Goal: Information Seeking & Learning: Check status

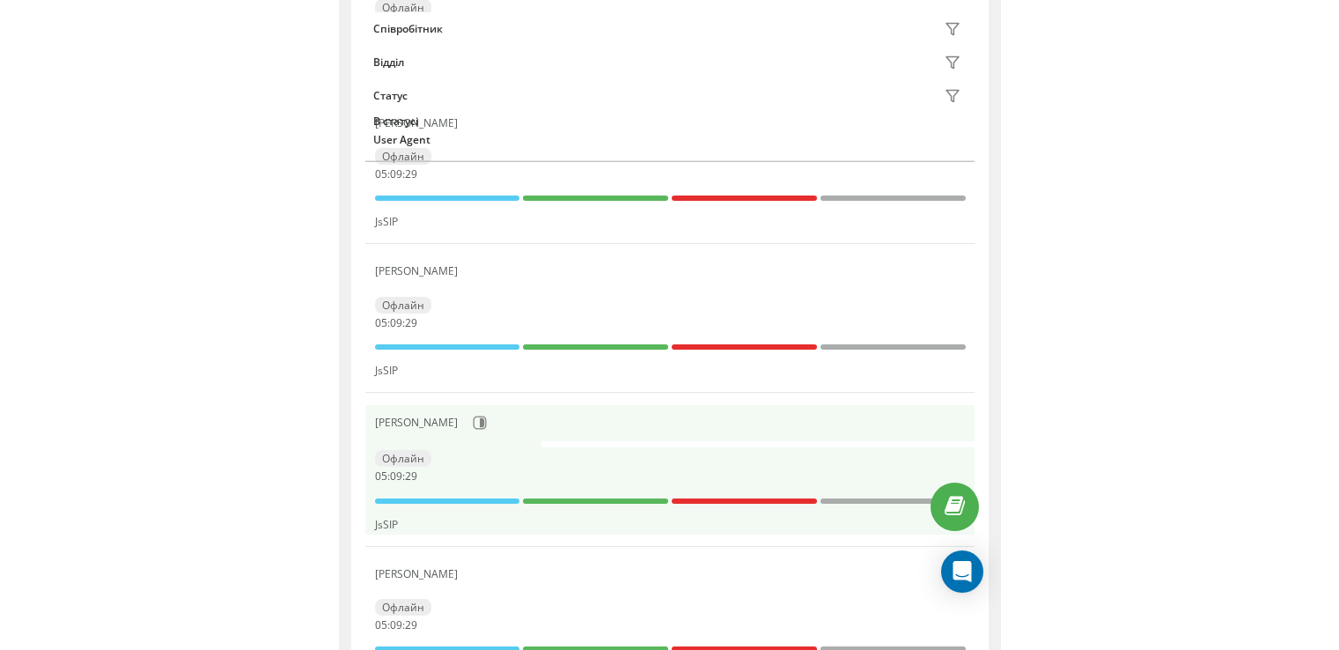
scroll to position [440, 0]
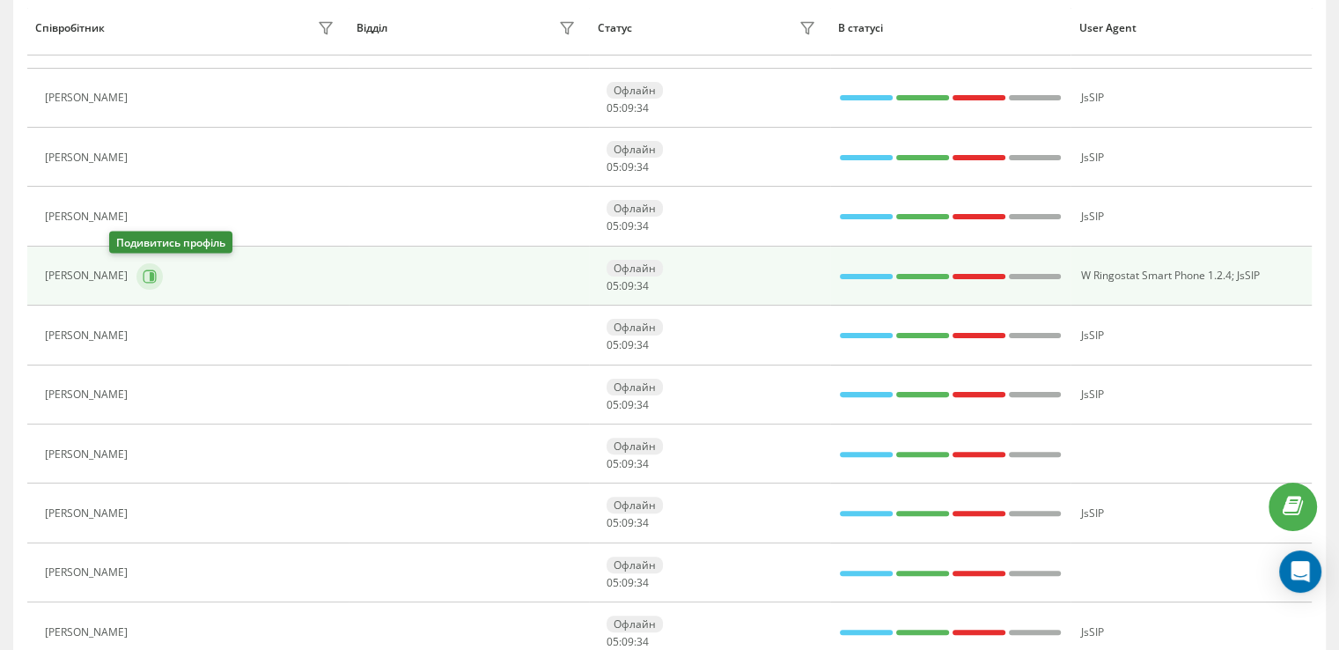
click at [136, 277] on button at bounding box center [149, 276] width 26 height 26
click at [150, 276] on icon at bounding box center [152, 275] width 4 height 9
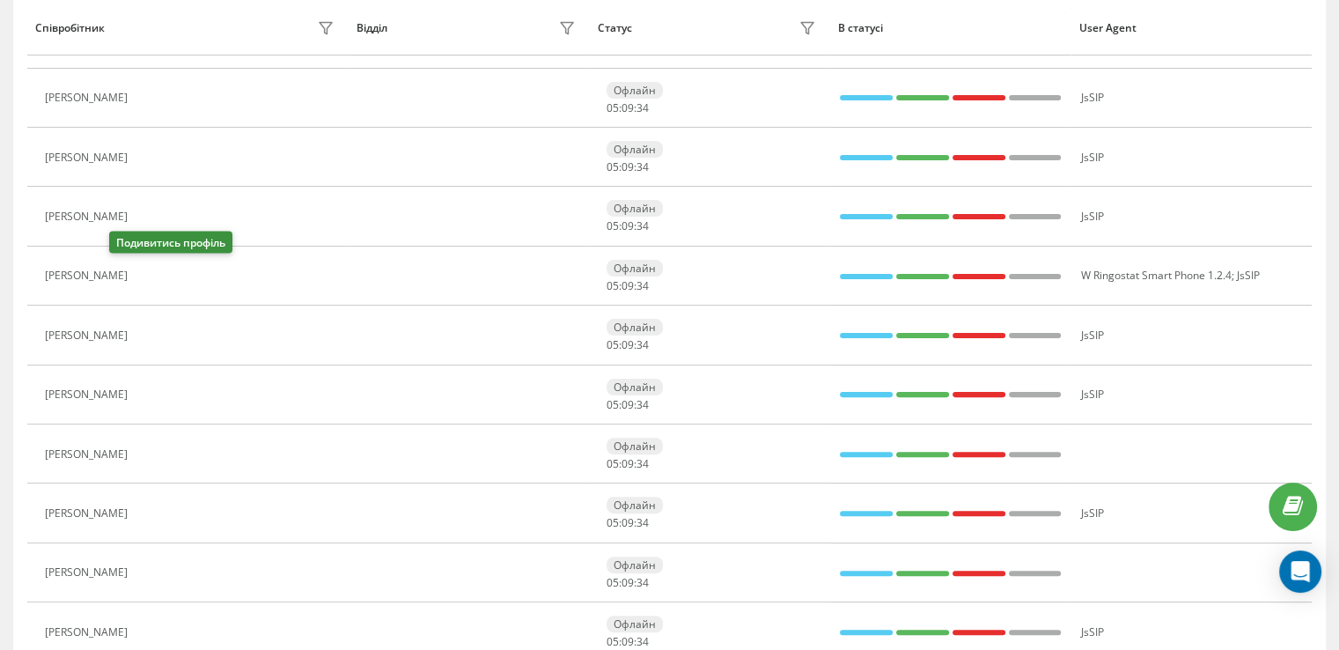
drag, startPoint x: 124, startPoint y: 276, endPoint x: 747, endPoint y: 1, distance: 681.1
click at [147, 276] on icon at bounding box center [149, 275] width 4 height 9
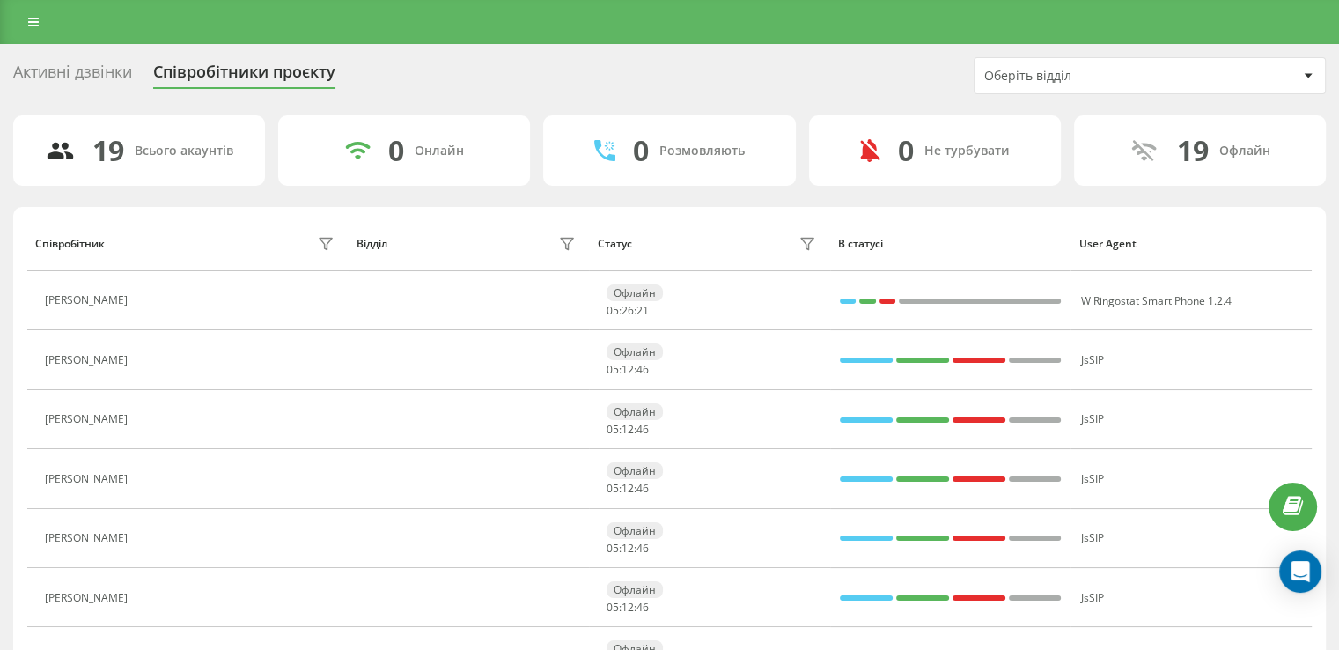
drag, startPoint x: 823, startPoint y: 46, endPoint x: 711, endPoint y: 33, distance: 112.5
click at [77, 89] on div "Активні дзвінки Співробітники проєкту Оберіть відділ" at bounding box center [669, 75] width 1313 height 37
click at [75, 76] on div "Активні дзвінки" at bounding box center [72, 76] width 119 height 27
click at [33, 26] on icon at bounding box center [33, 22] width 11 height 12
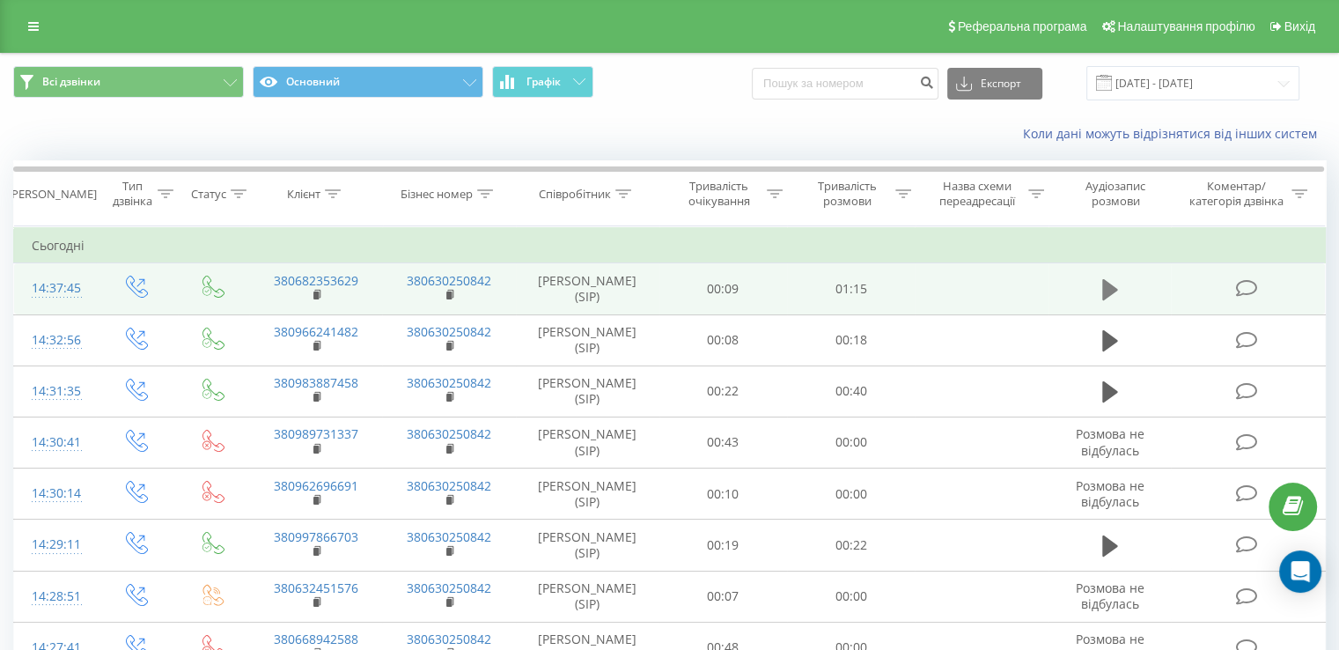
click at [1098, 288] on button at bounding box center [1110, 289] width 26 height 26
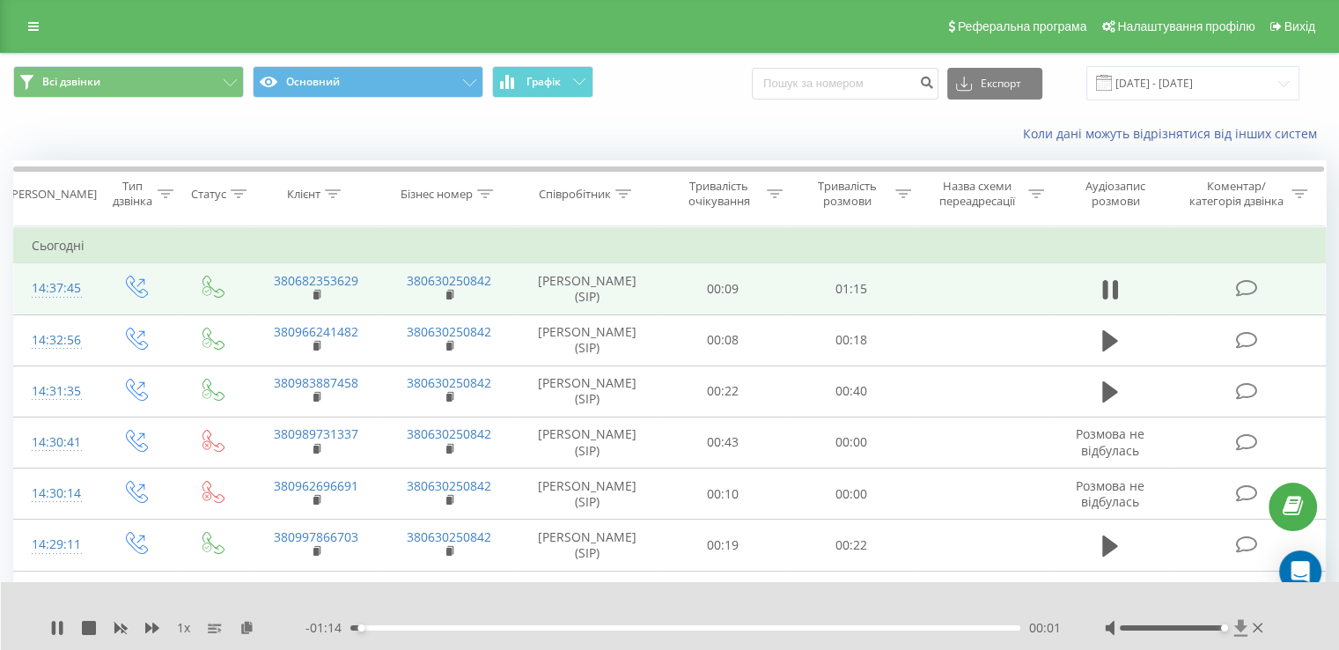
drag, startPoint x: 1169, startPoint y: 626, endPoint x: 1232, endPoint y: 618, distance: 63.9
click at [1232, 619] on div at bounding box center [1186, 628] width 162 height 18
click at [1236, 626] on icon at bounding box center [1239, 627] width 13 height 17
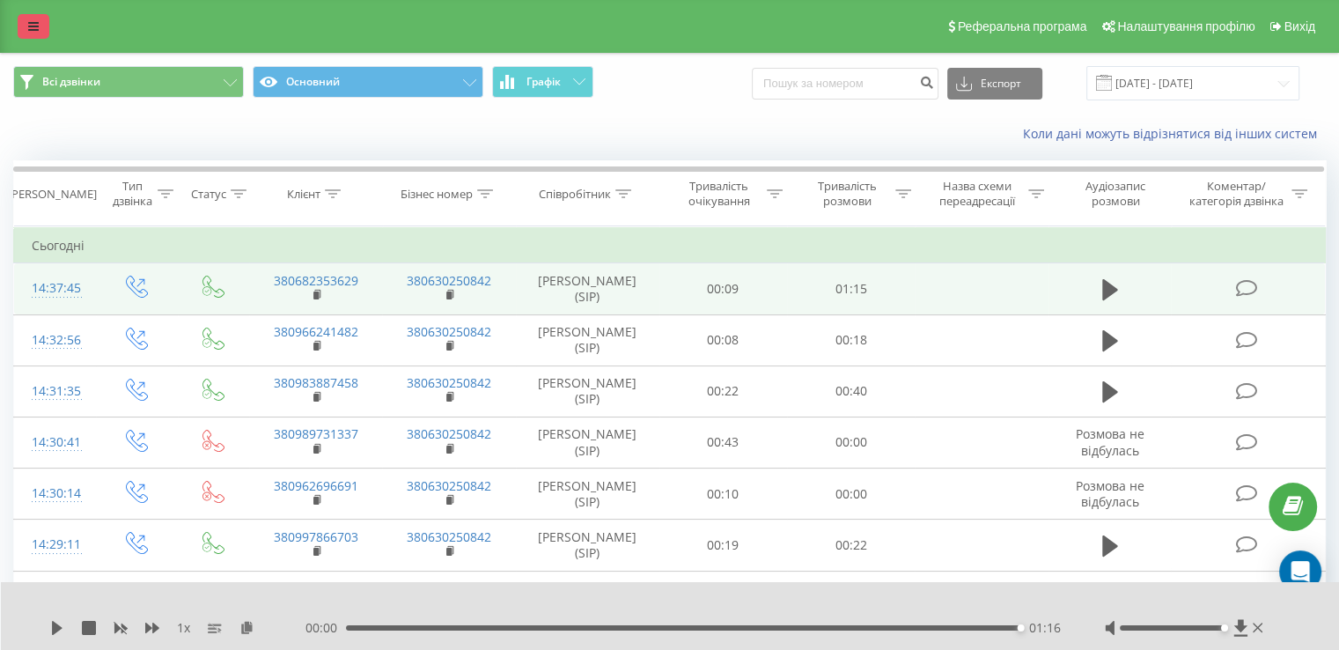
click at [33, 24] on icon at bounding box center [33, 26] width 11 height 12
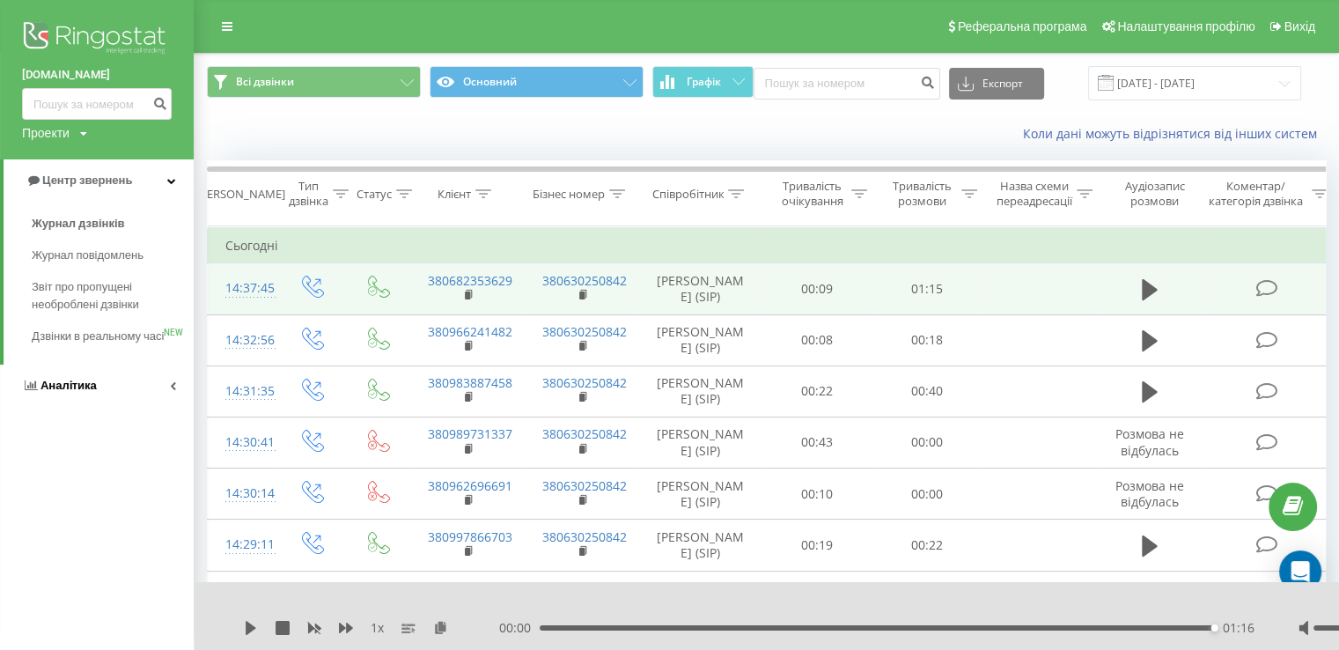
click at [85, 392] on span "Аналiтика" at bounding box center [68, 385] width 56 height 13
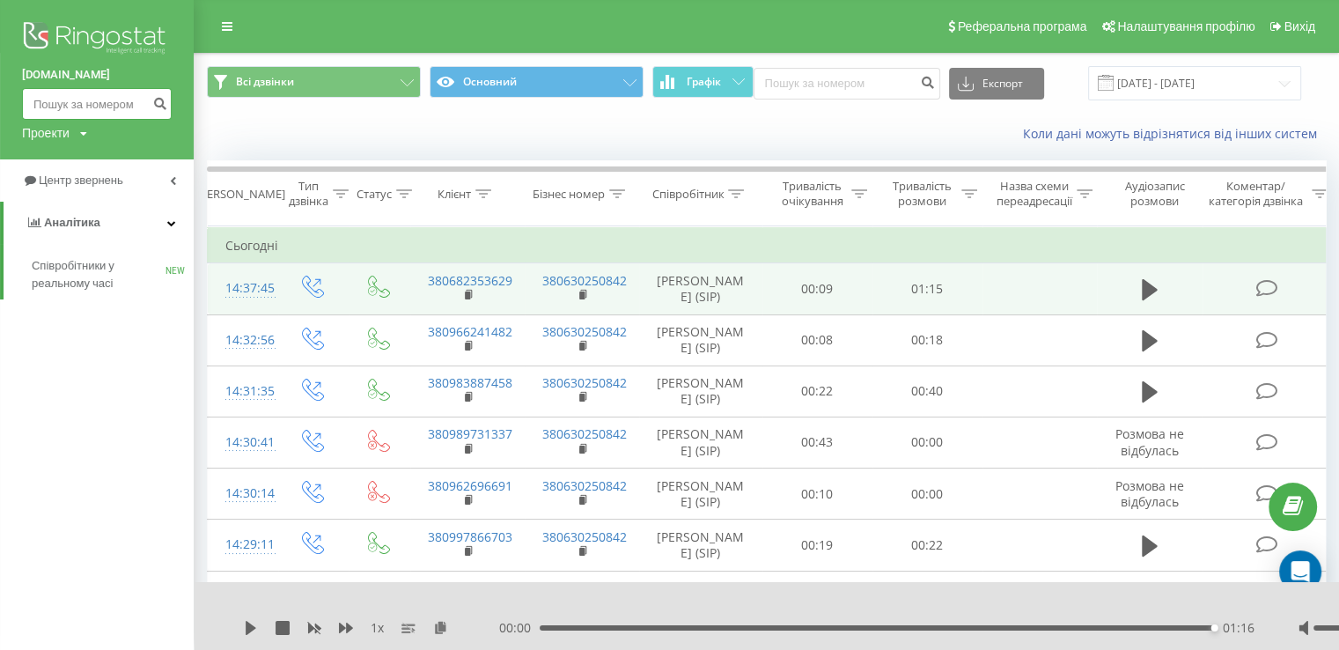
click at [117, 102] on input at bounding box center [97, 104] width 150 height 32
click at [81, 197] on link "Центр звернень" at bounding box center [97, 180] width 194 height 42
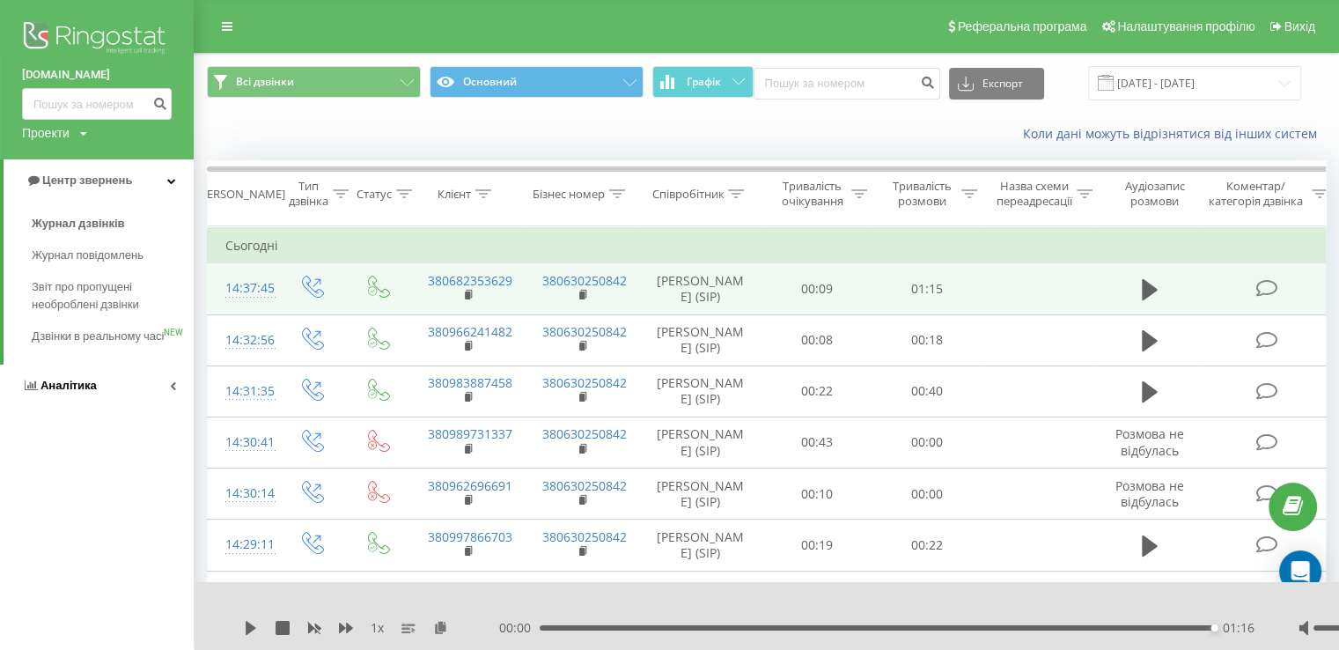
click at [70, 392] on span "Аналiтика" at bounding box center [68, 385] width 56 height 13
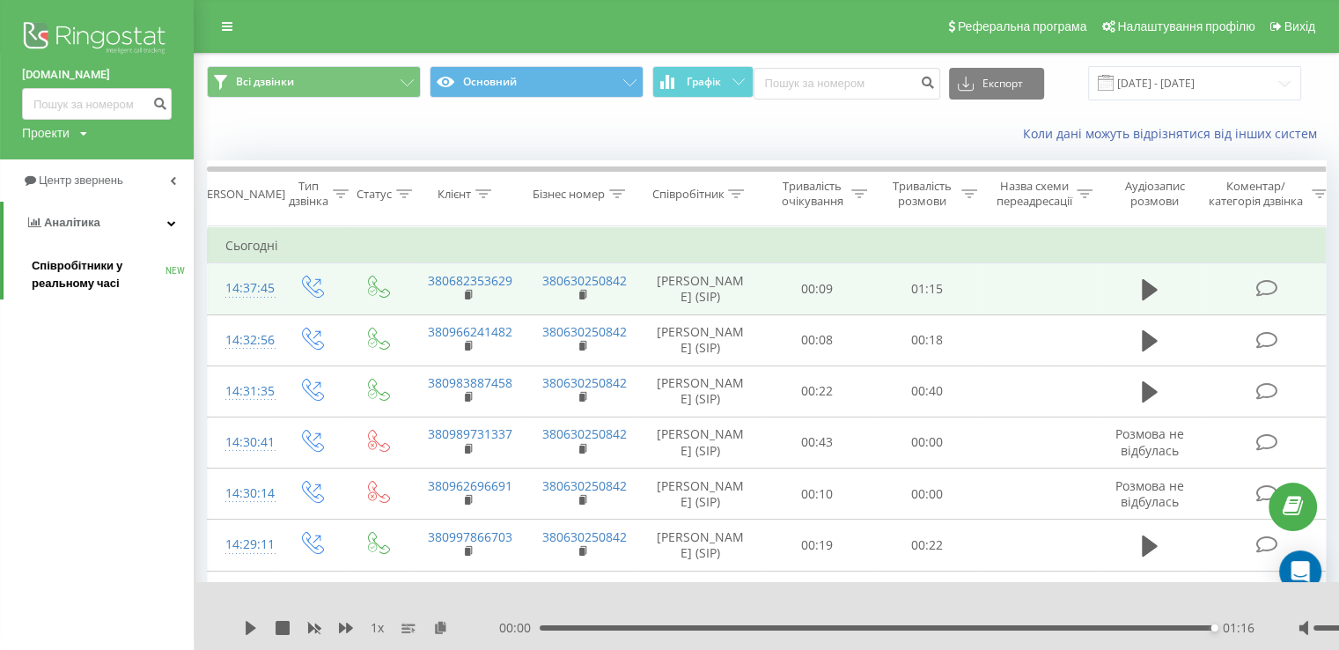
click at [78, 280] on span "Співробітники у реальному часі" at bounding box center [99, 274] width 134 height 35
